Goal: Information Seeking & Learning: Find specific fact

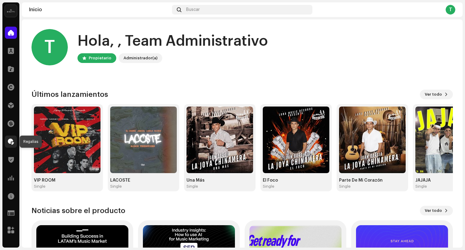
click at [11, 142] on span at bounding box center [11, 141] width 6 height 5
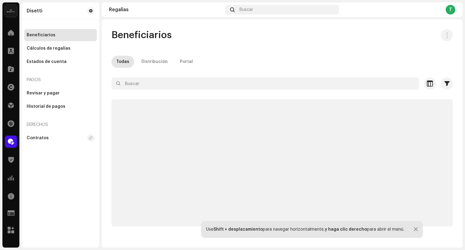
click at [164, 75] on div "Beneficiarios Todas Distribución Portal Seleccionado 0 Seleccionar todo Opcione…" at bounding box center [282, 128] width 361 height 198
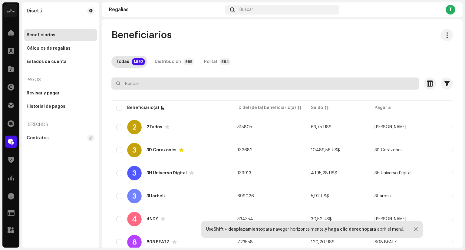
click at [162, 82] on input "text" at bounding box center [265, 84] width 308 height 12
paste input "LP Los Profetas"
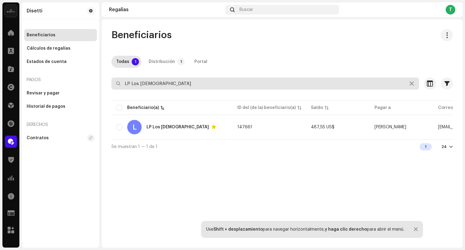
type input "LP Los Profetas"
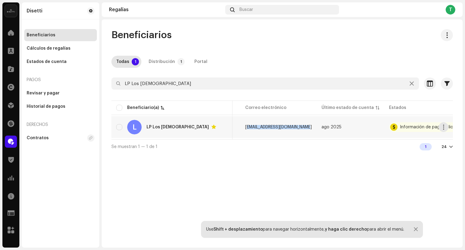
copy span "lp.losprofetas@hotmail.com"
drag, startPoint x: 242, startPoint y: 126, endPoint x: 297, endPoint y: 129, distance: 54.6
click at [297, 129] on span "lp.losprofetas@hotmail.com" at bounding box center [278, 127] width 67 height 4
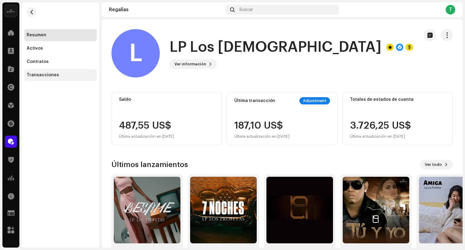
click at [38, 74] on div "Transacciones" at bounding box center [43, 75] width 32 height 5
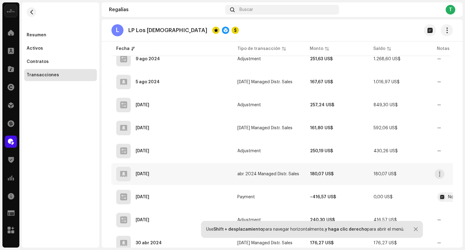
scroll to position [818, 0]
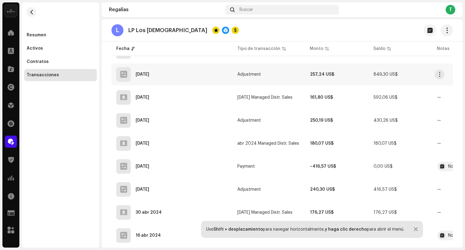
click at [31, 10] on span "button" at bounding box center [31, 12] width 5 height 5
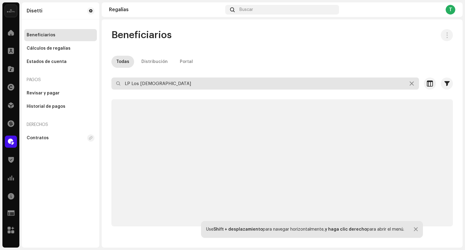
drag, startPoint x: 165, startPoint y: 83, endPoint x: 111, endPoint y: 78, distance: 53.5
click at [111, 78] on div "LP Los Profetas" at bounding box center [265, 84] width 308 height 12
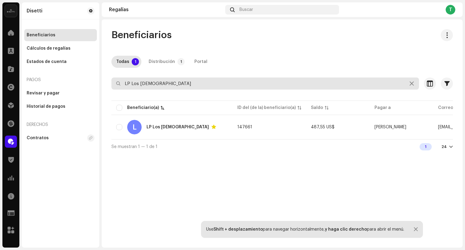
paste input "301.889"
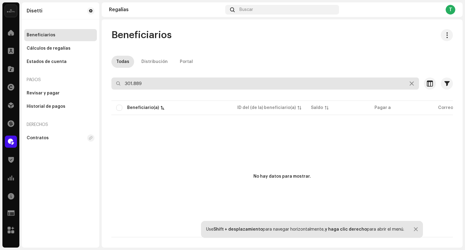
click at [135, 84] on input "301.889" at bounding box center [265, 84] width 308 height 12
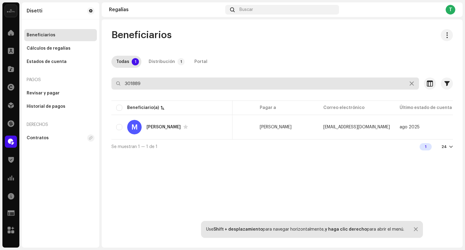
scroll to position [0, 131]
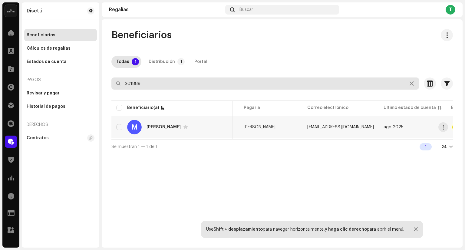
type input "301889"
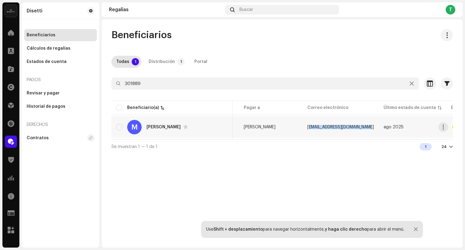
copy span "negrodeaguadulce@gmail.com"
drag, startPoint x: 305, startPoint y: 126, endPoint x: 366, endPoint y: 128, distance: 60.9
click at [366, 128] on span "negrodeaguadulce@gmail.com" at bounding box center [341, 127] width 67 height 4
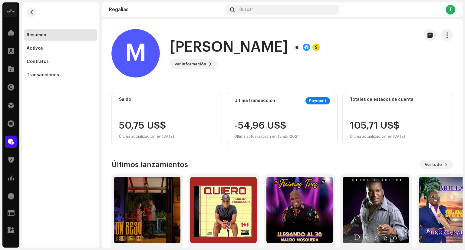
click at [25, 13] on re-m-nav-back at bounding box center [31, 15] width 15 height 27
click at [31, 13] on span "button" at bounding box center [31, 12] width 5 height 5
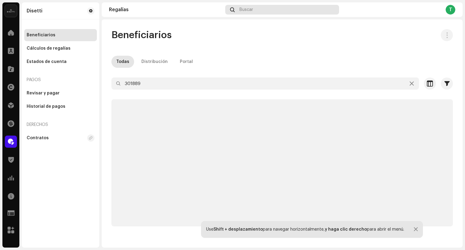
click at [273, 10] on div "Buscar" at bounding box center [282, 10] width 114 height 10
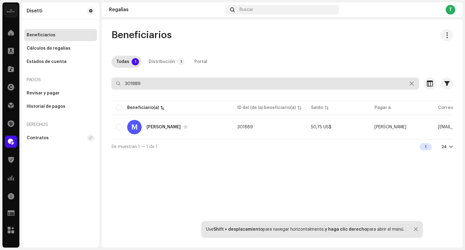
drag, startPoint x: 158, startPoint y: 81, endPoint x: 96, endPoint y: 78, distance: 61.3
click at [97, 78] on div "Disetti Inicio Clientes Catálogo Derechos Distribución Financiar Regalías Trust…" at bounding box center [232, 125] width 465 height 250
paste input "99144"
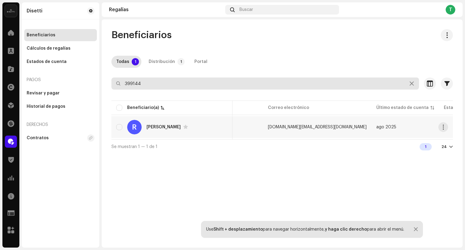
type input "399144"
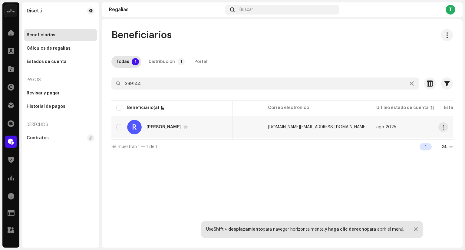
copy span "nationmusic.co@gmail.com"
drag, startPoint x: 265, startPoint y: 125, endPoint x: 326, endPoint y: 131, distance: 61.5
click at [326, 131] on tr "R Raul Rojas 399144 51,28 US$ The Nation nationmusic.co@gmail.com ago 2025 —" at bounding box center [222, 127] width 562 height 22
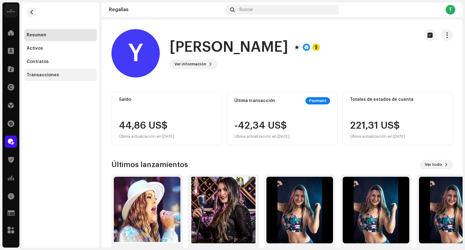
click at [50, 74] on div "Transacciones" at bounding box center [43, 75] width 32 height 5
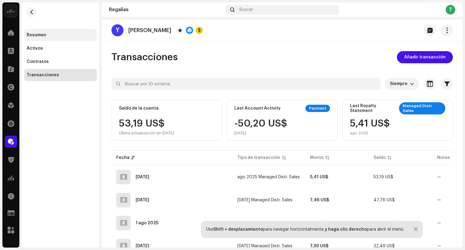
drag, startPoint x: 70, startPoint y: 35, endPoint x: 82, endPoint y: 36, distance: 12.5
click at [70, 35] on div "Resumen" at bounding box center [61, 35] width 68 height 5
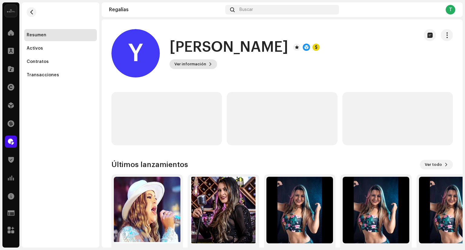
click at [205, 68] on button "Ver información" at bounding box center [194, 64] width 48 height 10
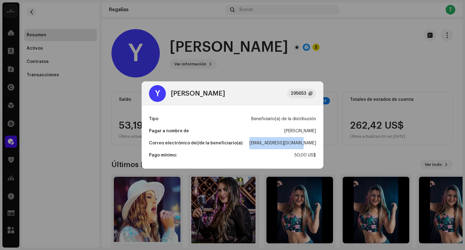
copy div "[EMAIL_ADDRESS][DOMAIN_NAME]"
drag, startPoint x: 265, startPoint y: 144, endPoint x: 321, endPoint y: 141, distance: 56.4
click at [321, 141] on div "Tipo Beneficiario(a) de la distribución Pagar a nombre de [PERSON_NAME] Correo …" at bounding box center [233, 137] width 182 height 63
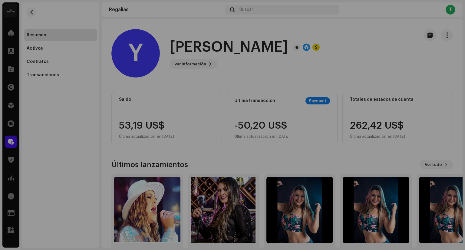
click at [68, 55] on div "Y [PERSON_NAME] 295653 Tipo Beneficiario(a) de la distribución Pagar a nombre d…" at bounding box center [232, 125] width 465 height 250
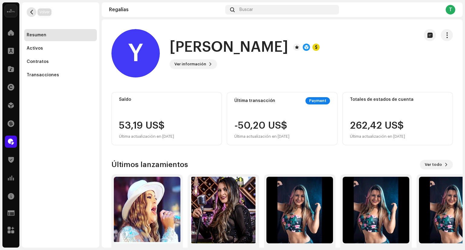
click at [33, 12] on span "button" at bounding box center [31, 12] width 5 height 5
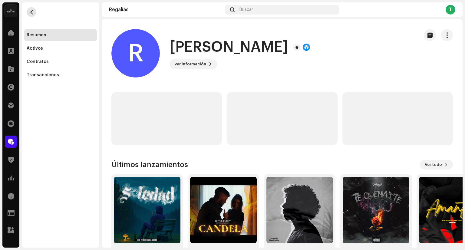
click at [33, 14] on span "button" at bounding box center [31, 12] width 5 height 5
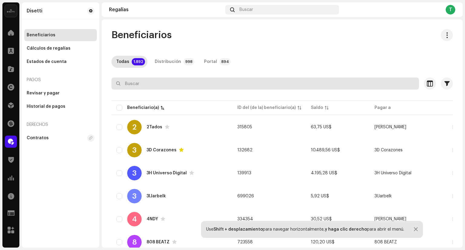
click at [159, 84] on input "text" at bounding box center [265, 84] width 308 height 12
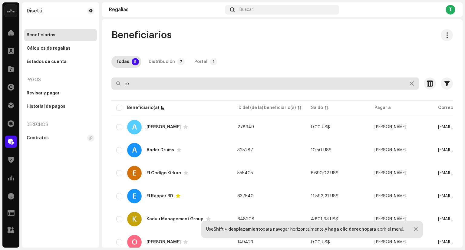
type input "r"
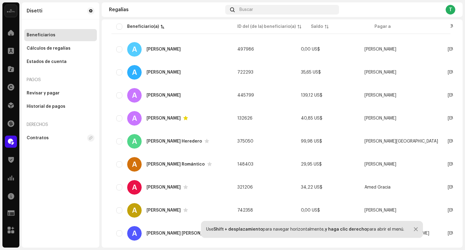
scroll to position [394, 0]
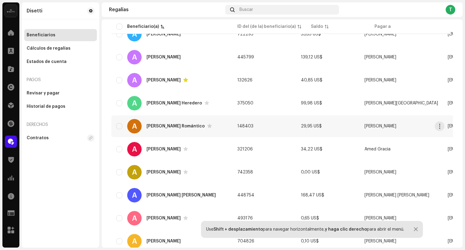
type input "ale"
drag, startPoint x: 236, startPoint y: 127, endPoint x: 252, endPoint y: 127, distance: 16.4
click at [252, 127] on td "148403" at bounding box center [265, 126] width 64 height 22
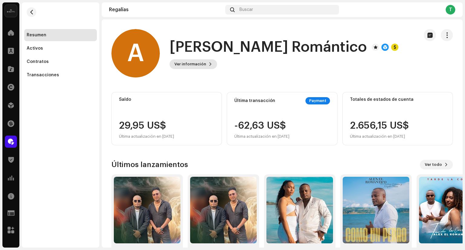
click at [202, 64] on span "Ver información" at bounding box center [191, 64] width 32 height 12
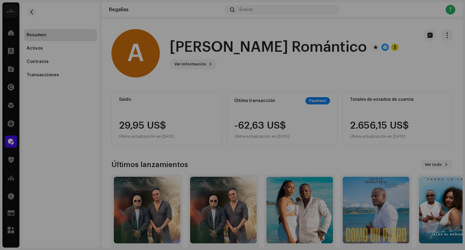
click at [182, 77] on div "A Alex El Romántico 148403 Tipo Beneficiario(a) de la distribución Pagar a nomb…" at bounding box center [232, 125] width 465 height 250
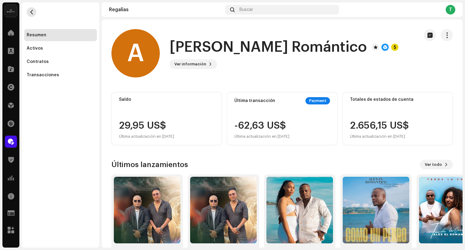
click at [32, 16] on button "button" at bounding box center [32, 12] width 10 height 10
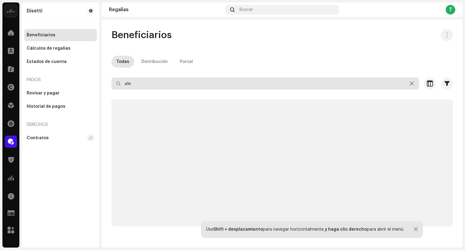
click at [151, 85] on input "ale" at bounding box center [265, 84] width 308 height 12
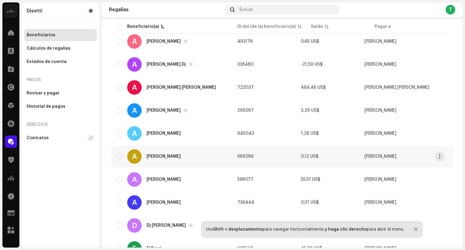
scroll to position [121, 0]
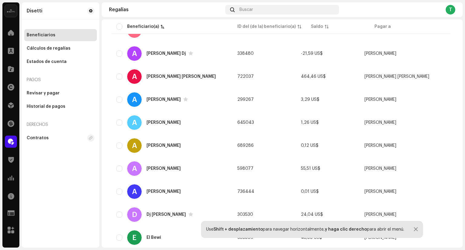
type input "alexander"
drag, startPoint x: 43, startPoint y: 21, endPoint x: 81, endPoint y: 39, distance: 42.4
click at [43, 21] on div "Disetti Beneficiarios Cálculos de regalías Estados de cuenta Pagos Revisar y pa…" at bounding box center [61, 124] width 78 height 245
